Goal: Task Accomplishment & Management: Manage account settings

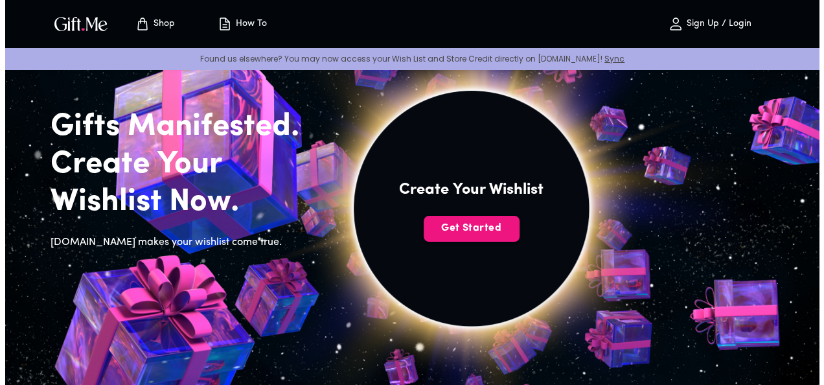
scroll to position [57, 0]
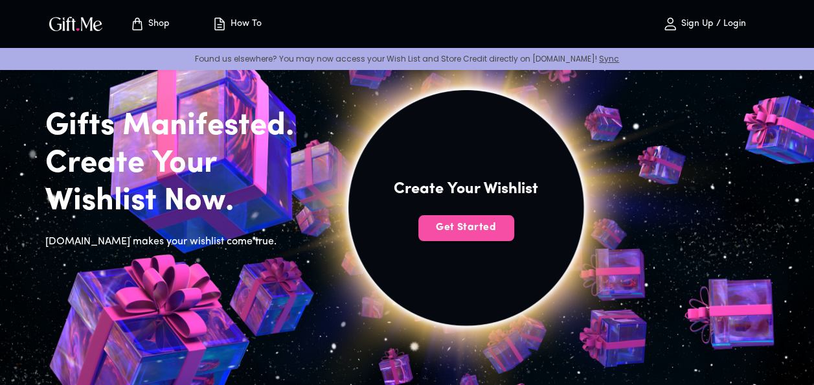
click at [462, 227] on span "Get Started" at bounding box center [466, 227] width 96 height 14
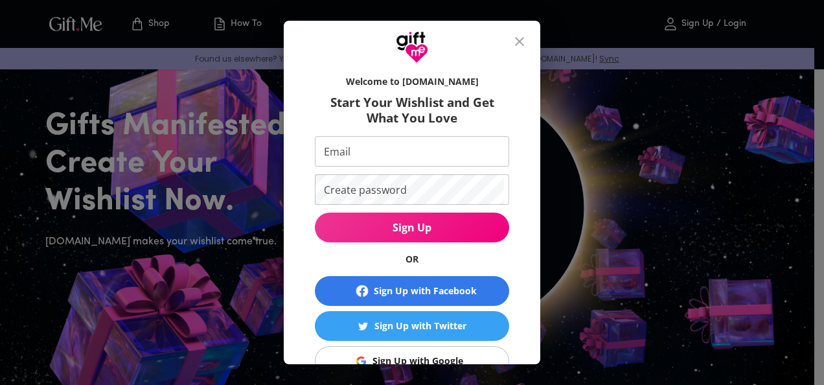
scroll to position [100, 0]
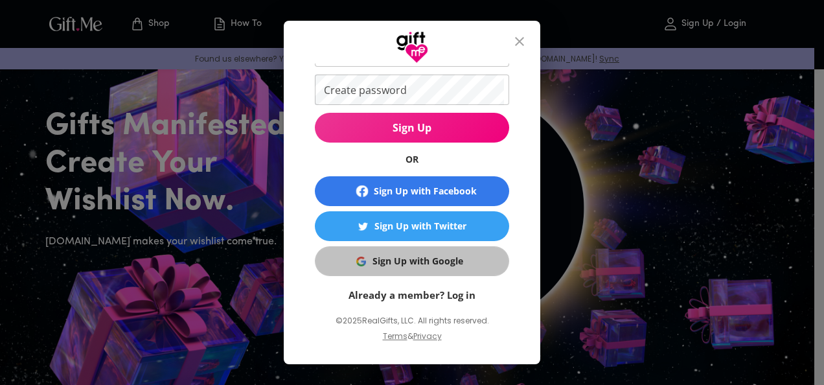
click at [456, 255] on div "Sign Up with Google" at bounding box center [417, 261] width 91 height 14
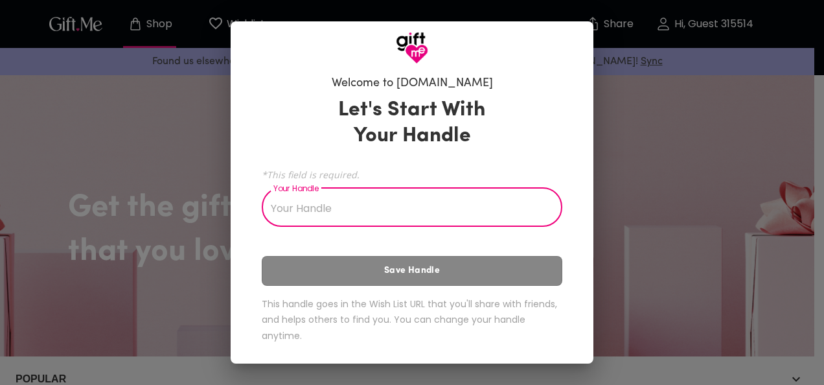
click at [440, 214] on input "Your Handle" at bounding box center [405, 208] width 286 height 36
type input "A"
type input "b"
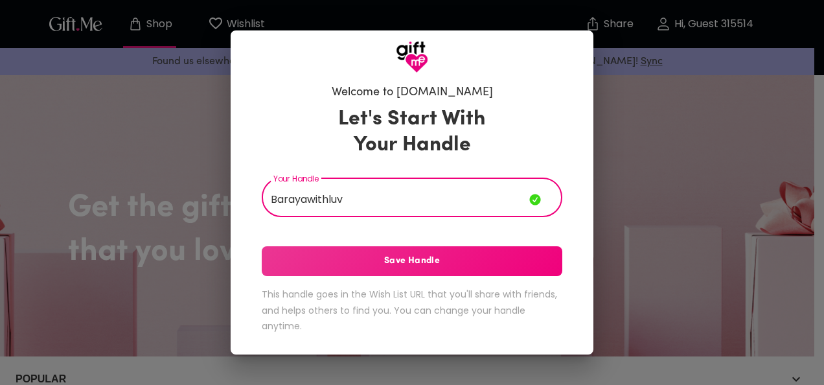
type input "Barayawithluv"
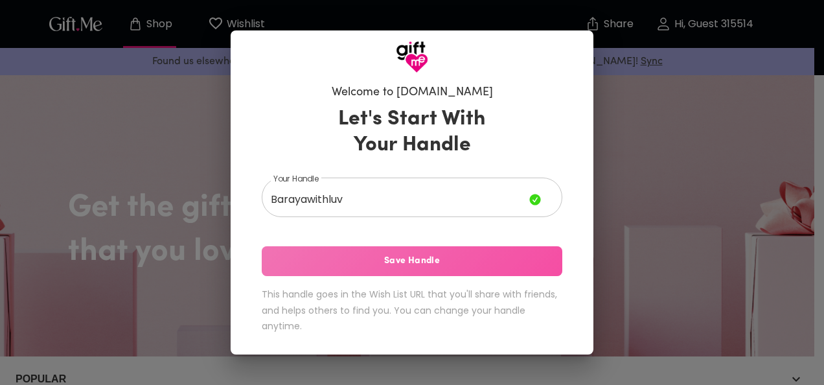
click at [437, 258] on span "Save Handle" at bounding box center [412, 261] width 301 height 14
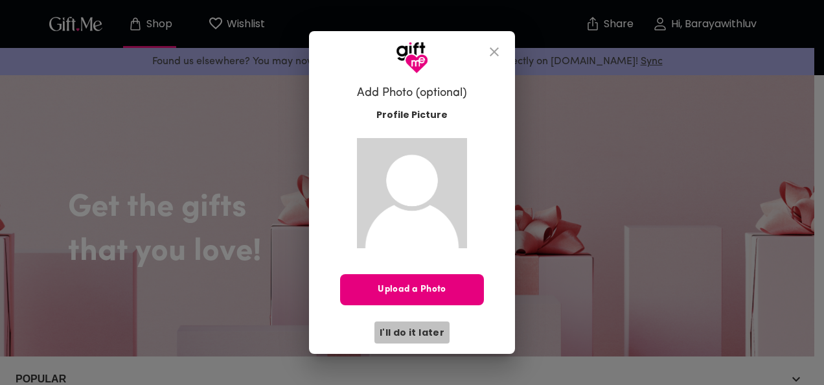
click at [426, 328] on span "I'll do it later" at bounding box center [412, 332] width 65 height 14
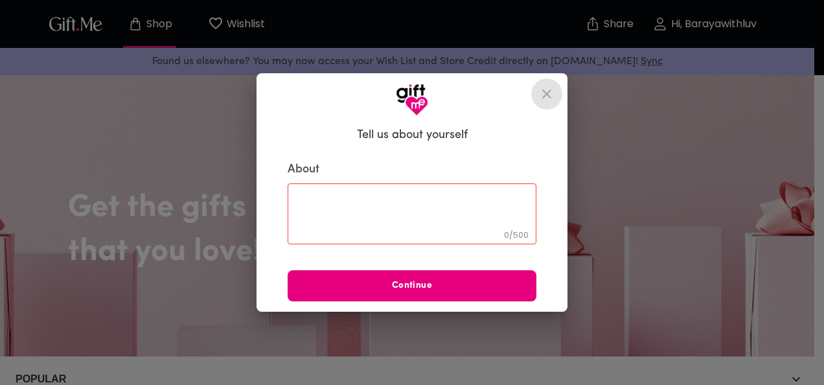
click at [549, 95] on icon "close" at bounding box center [547, 94] width 16 height 16
